Goal: Information Seeking & Learning: Check status

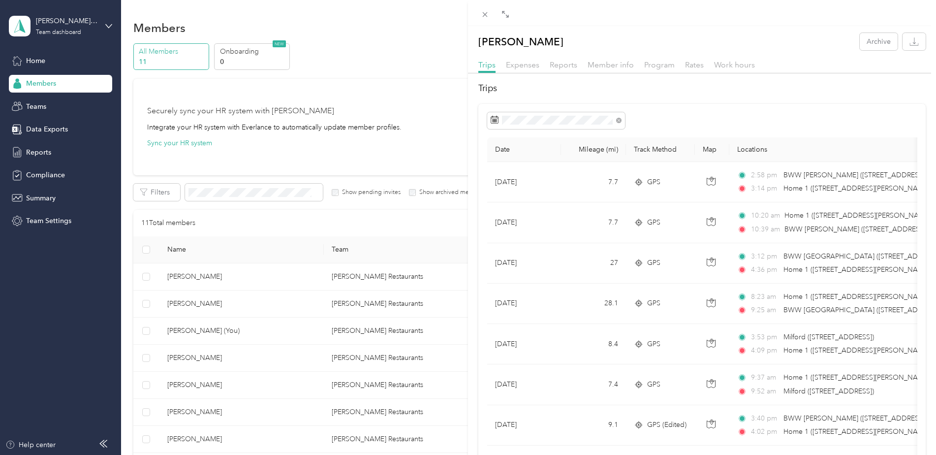
scroll to position [138, 0]
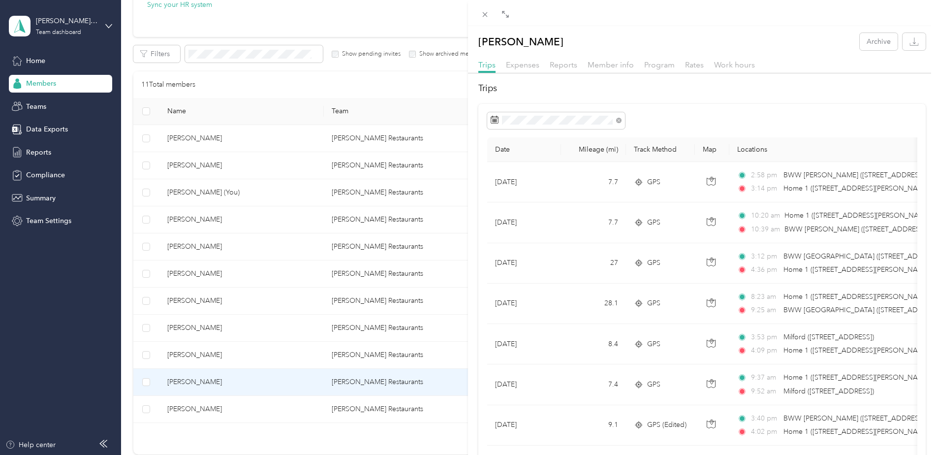
click at [193, 167] on div "[PERSON_NAME] Archive Trips Expenses Reports Member info Program Rates Work hou…" at bounding box center [468, 227] width 936 height 455
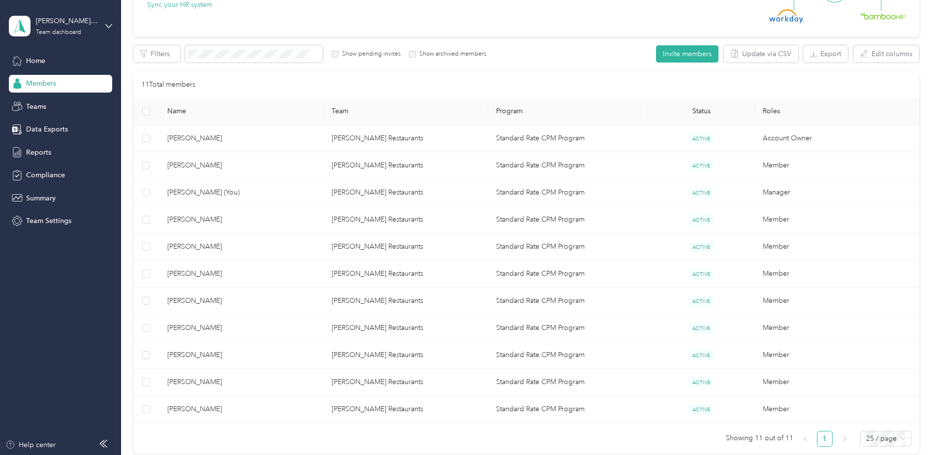
click at [200, 165] on span "[PERSON_NAME]" at bounding box center [241, 165] width 149 height 11
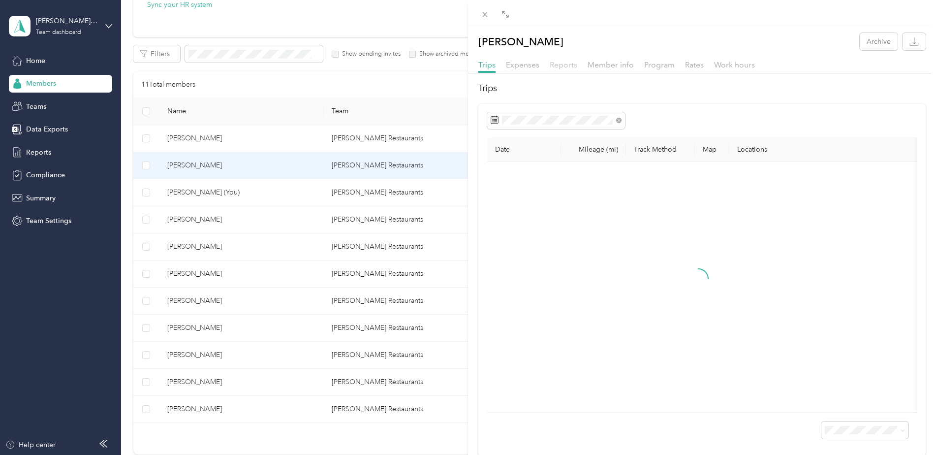
click at [561, 66] on span "Reports" at bounding box center [564, 64] width 28 height 9
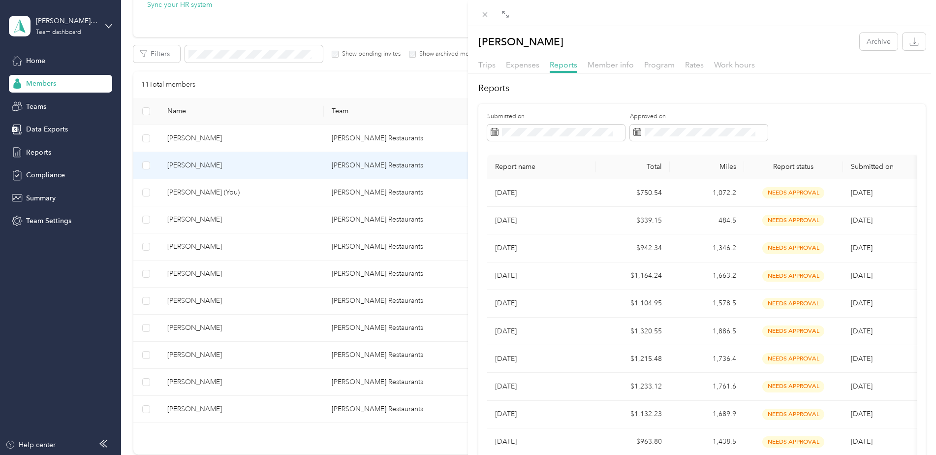
click at [202, 271] on div "[PERSON_NAME] Archive Trips Expenses Reports Member info Program Rates Work hou…" at bounding box center [468, 227] width 936 height 455
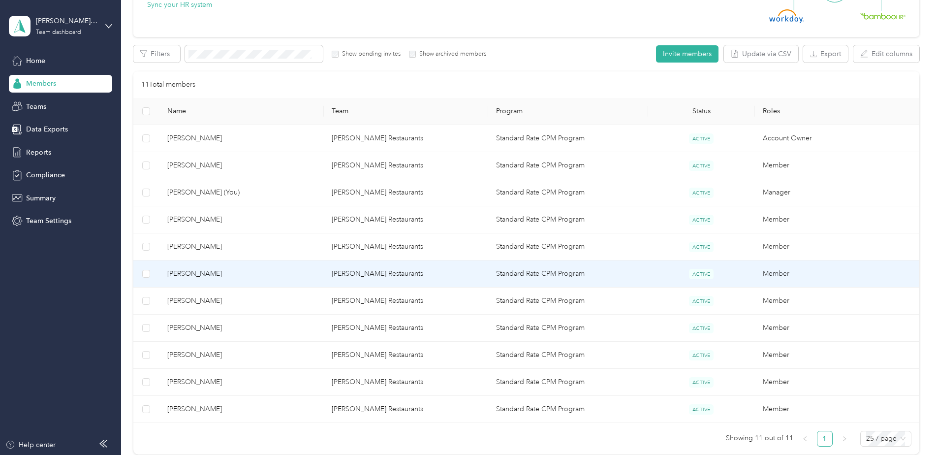
click at [202, 271] on span "[PERSON_NAME]" at bounding box center [241, 273] width 149 height 11
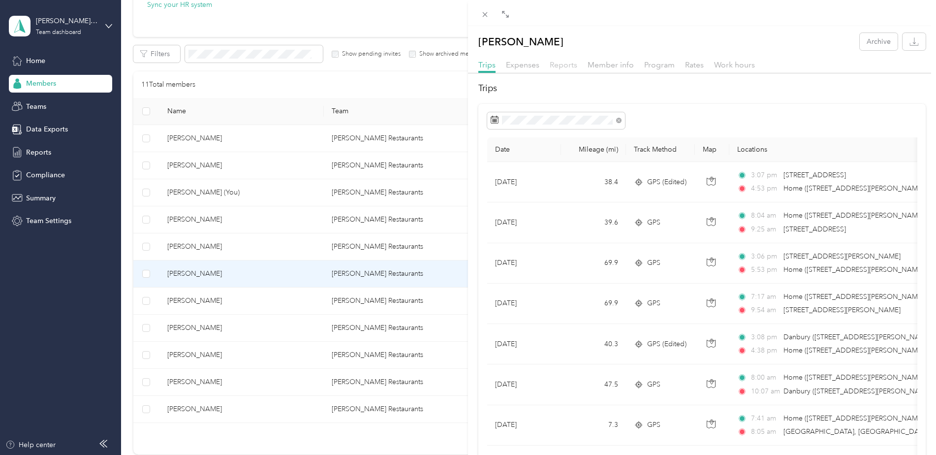
click at [569, 69] on span "Reports" at bounding box center [564, 64] width 28 height 9
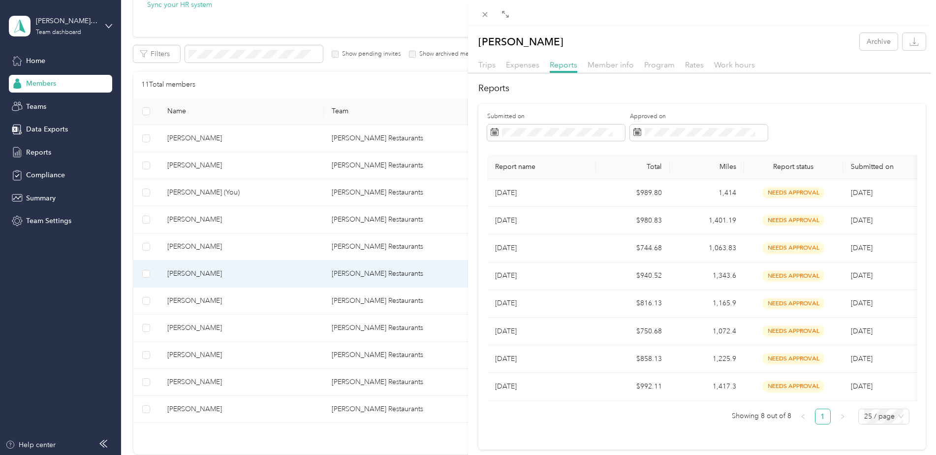
click at [180, 304] on div "[PERSON_NAME] Archive Trips Expenses Reports Member info Program Rates Work hou…" at bounding box center [468, 227] width 936 height 455
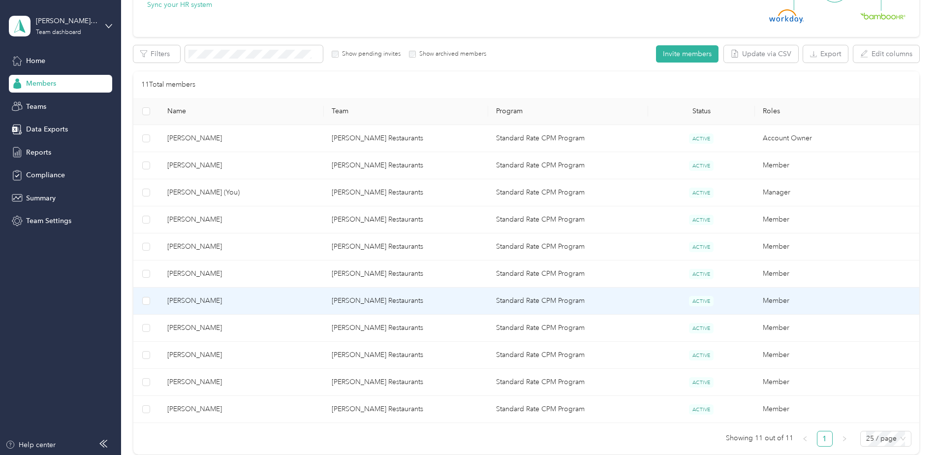
click at [183, 296] on span "[PERSON_NAME]" at bounding box center [241, 300] width 149 height 11
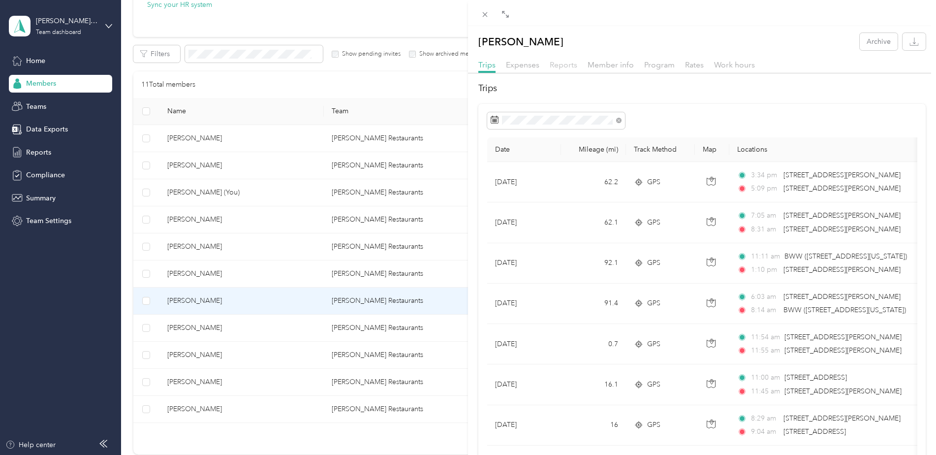
click at [564, 65] on span "Reports" at bounding box center [564, 64] width 28 height 9
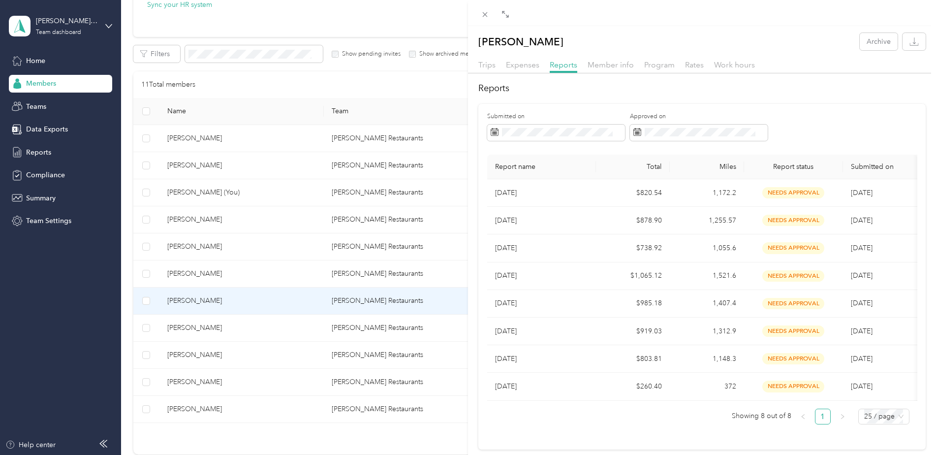
click at [193, 324] on div "[PERSON_NAME] Archive Trips Expenses Reports Member info Program Rates Work hou…" at bounding box center [468, 227] width 936 height 455
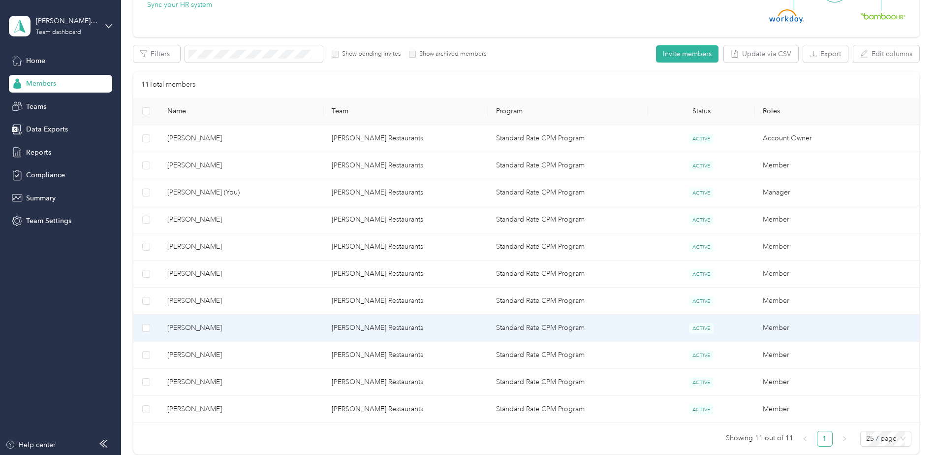
click at [193, 324] on span "[PERSON_NAME]" at bounding box center [241, 327] width 149 height 11
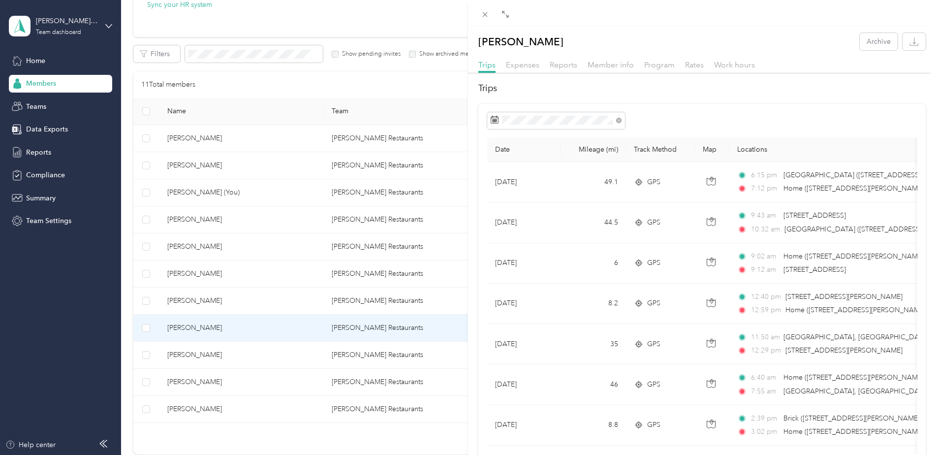
click at [179, 350] on div "[PERSON_NAME] Archive Trips Expenses Reports Member info Program Rates Work hou…" at bounding box center [468, 227] width 936 height 455
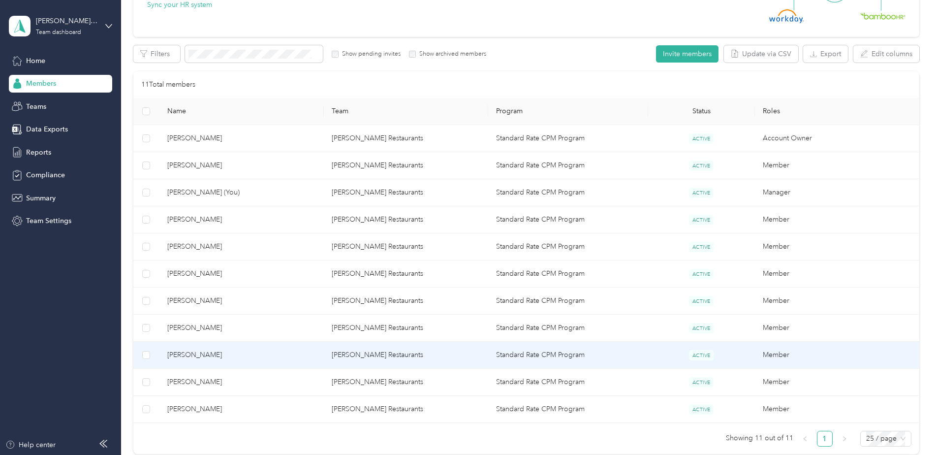
click at [198, 358] on span "[PERSON_NAME]" at bounding box center [241, 355] width 149 height 11
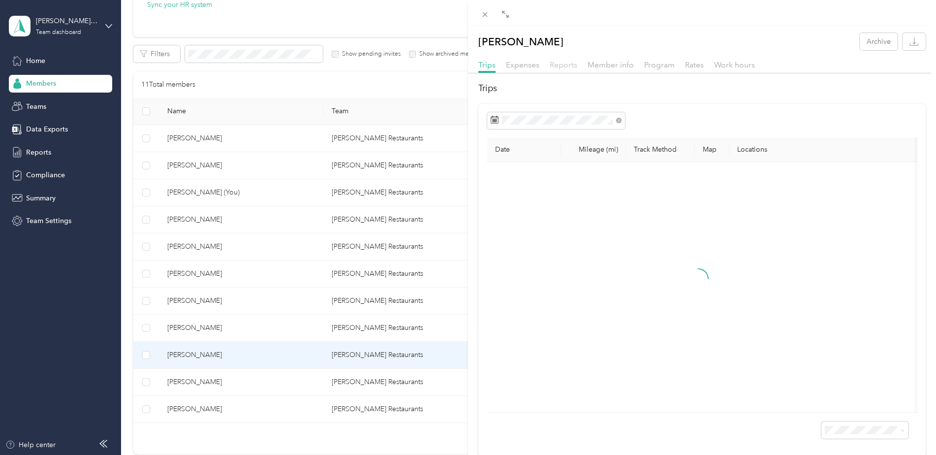
click at [567, 68] on span "Reports" at bounding box center [564, 64] width 28 height 9
